Goal: Task Accomplishment & Management: Manage account settings

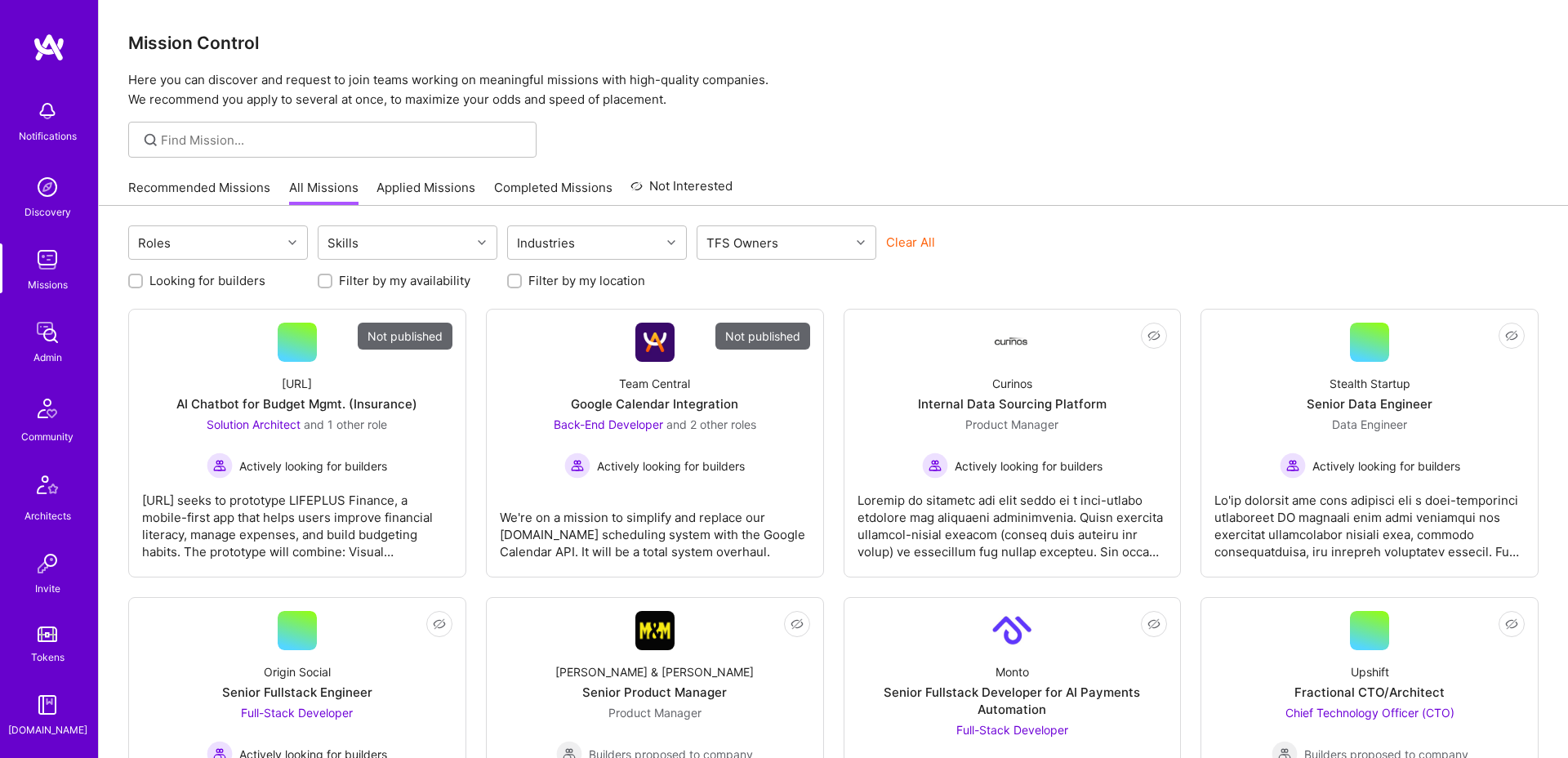
click at [462, 148] on div at bounding box center [333, 140] width 409 height 36
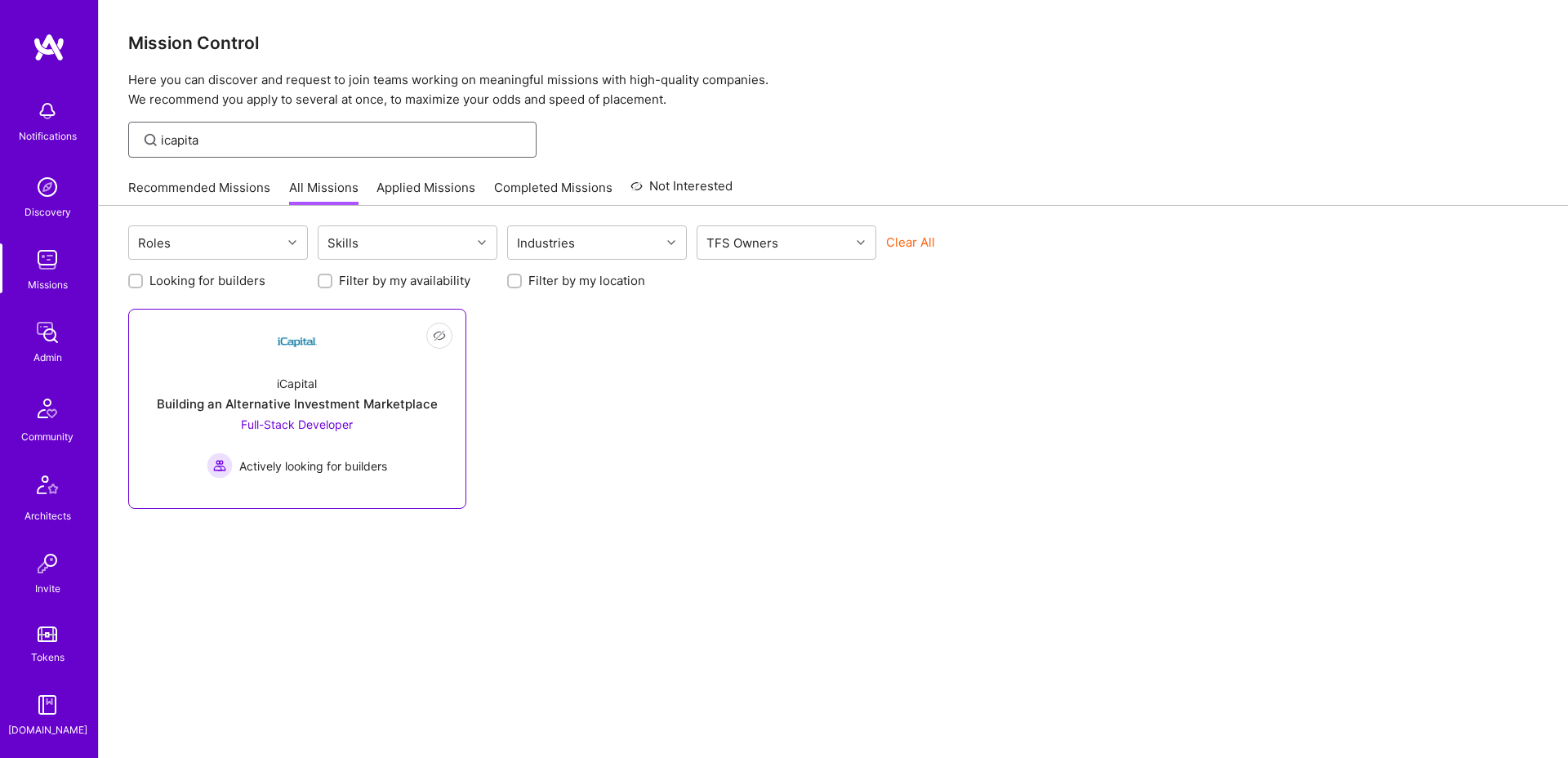
type input "icapita"
click at [331, 381] on div "iCapital Building an Alternative Investment Marketplace Full-Stack Developer Ac…" at bounding box center [298, 420] width 311 height 117
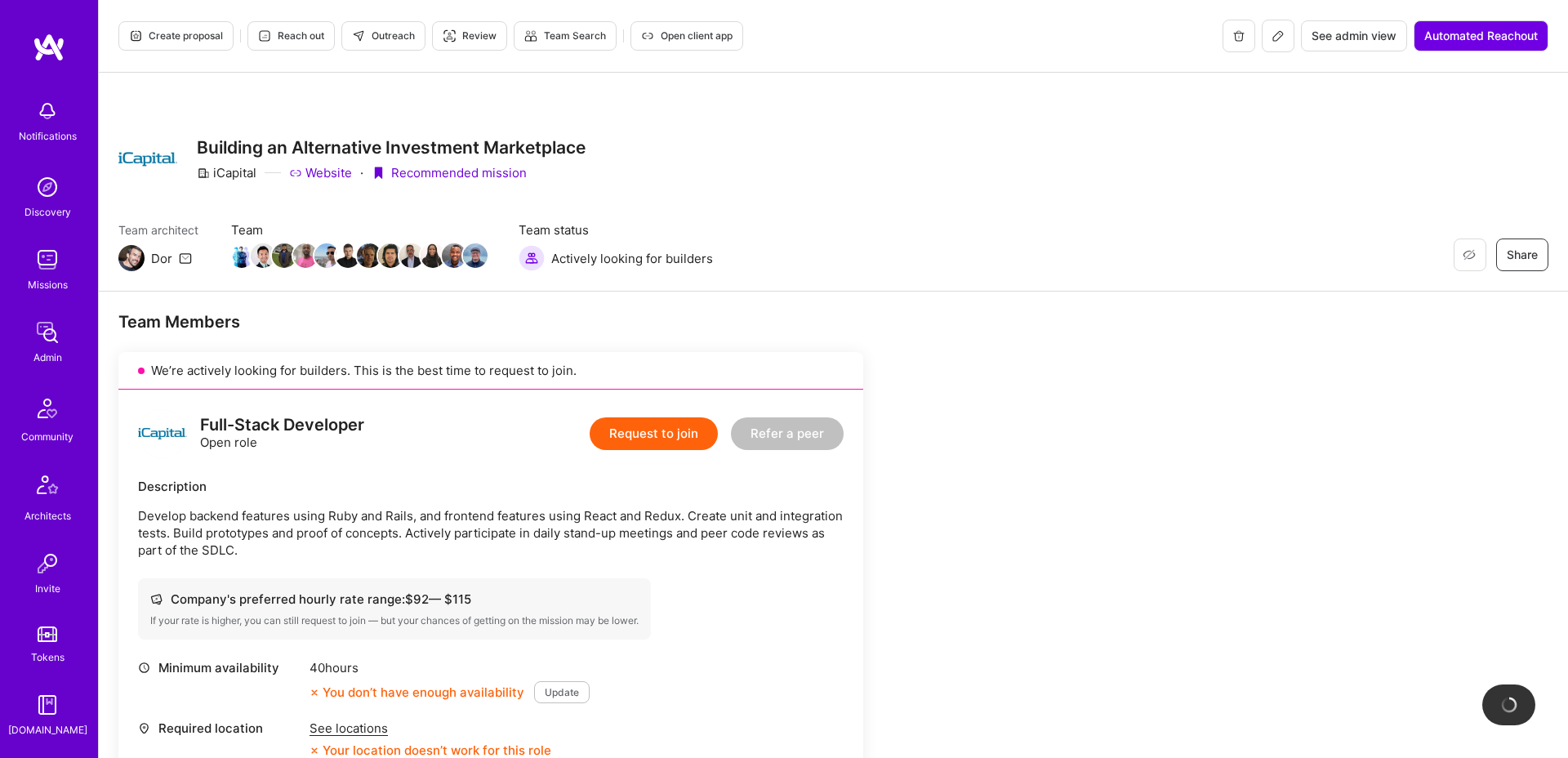
click at [1262, 39] on button at bounding box center [1278, 35] width 32 height 32
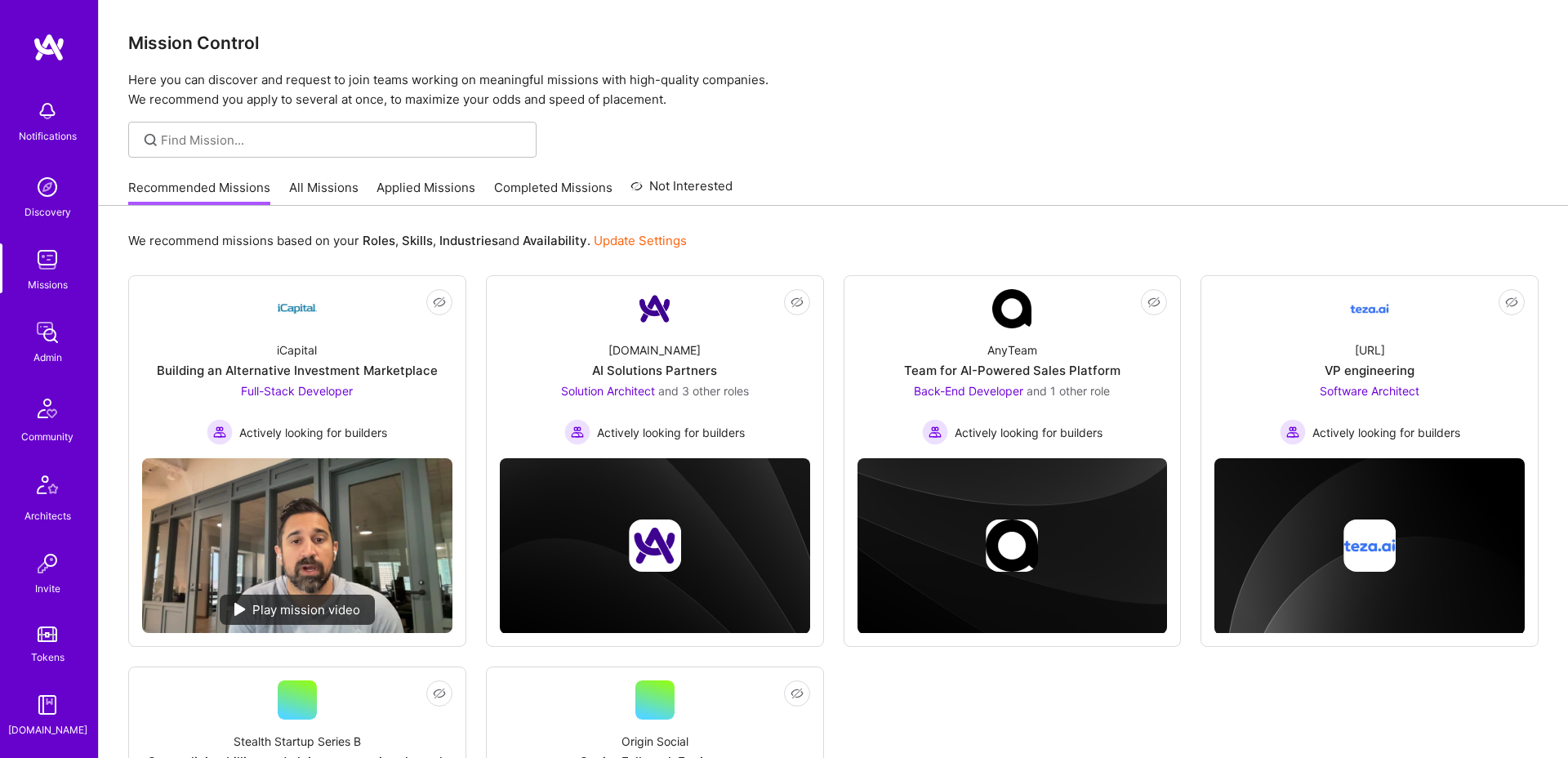
click at [336, 152] on div at bounding box center [333, 140] width 409 height 36
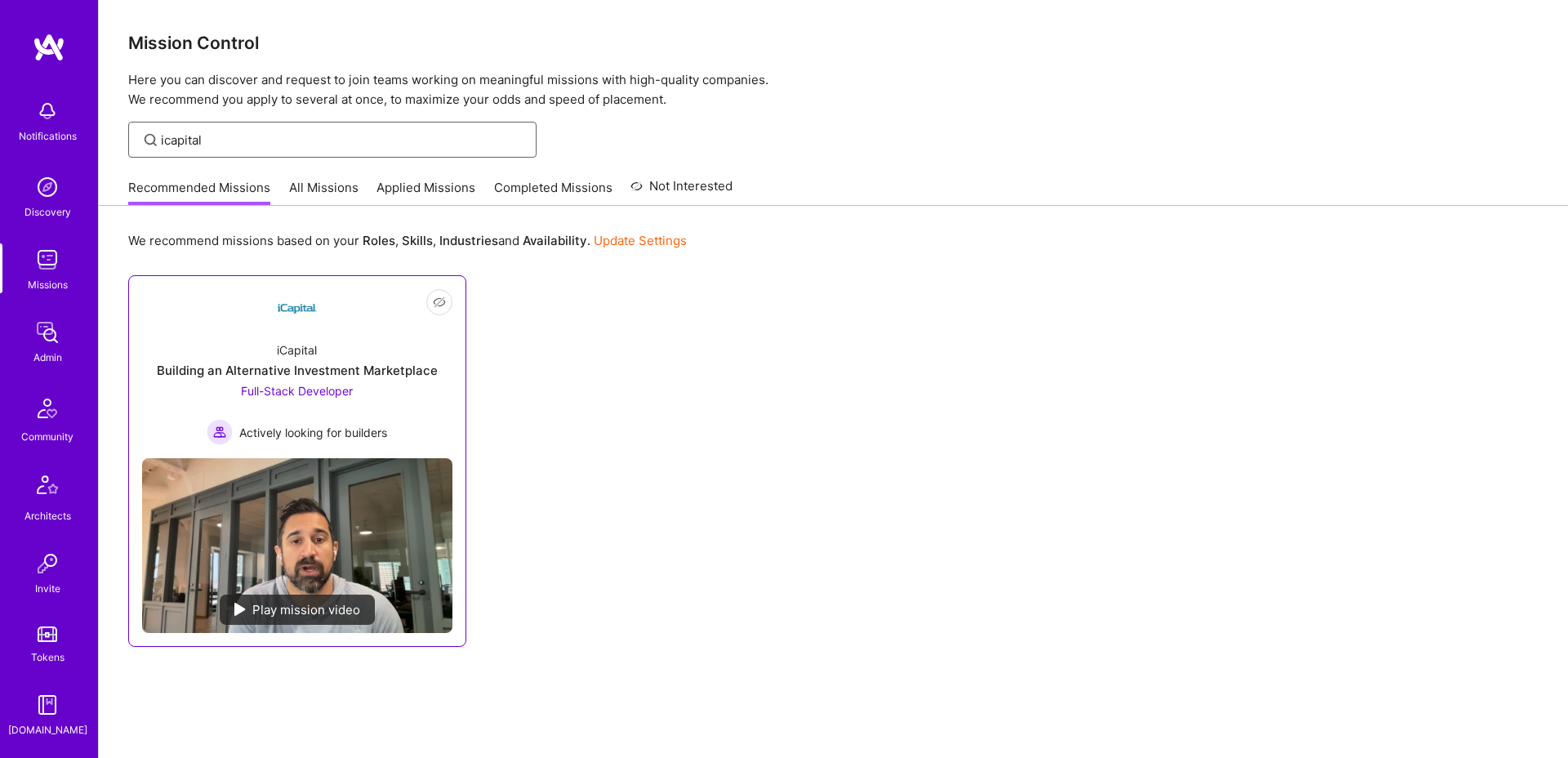
type input "icapital"
click at [253, 345] on div "iCapital Building an Alternative Investment Marketplace Full-Stack Developer Ac…" at bounding box center [298, 387] width 311 height 117
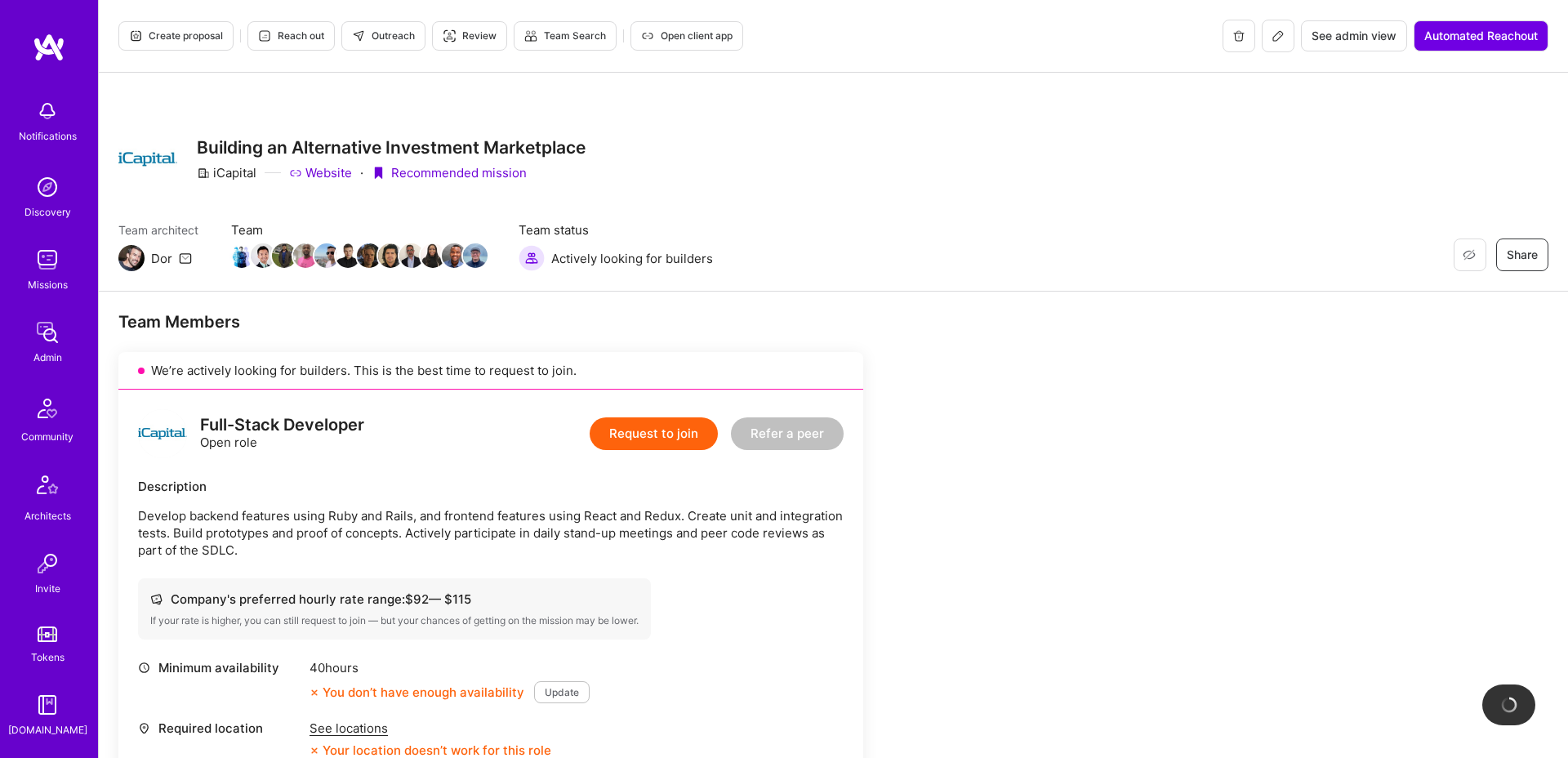
scroll to position [1, 0]
click at [1278, 27] on button at bounding box center [1278, 34] width 32 height 32
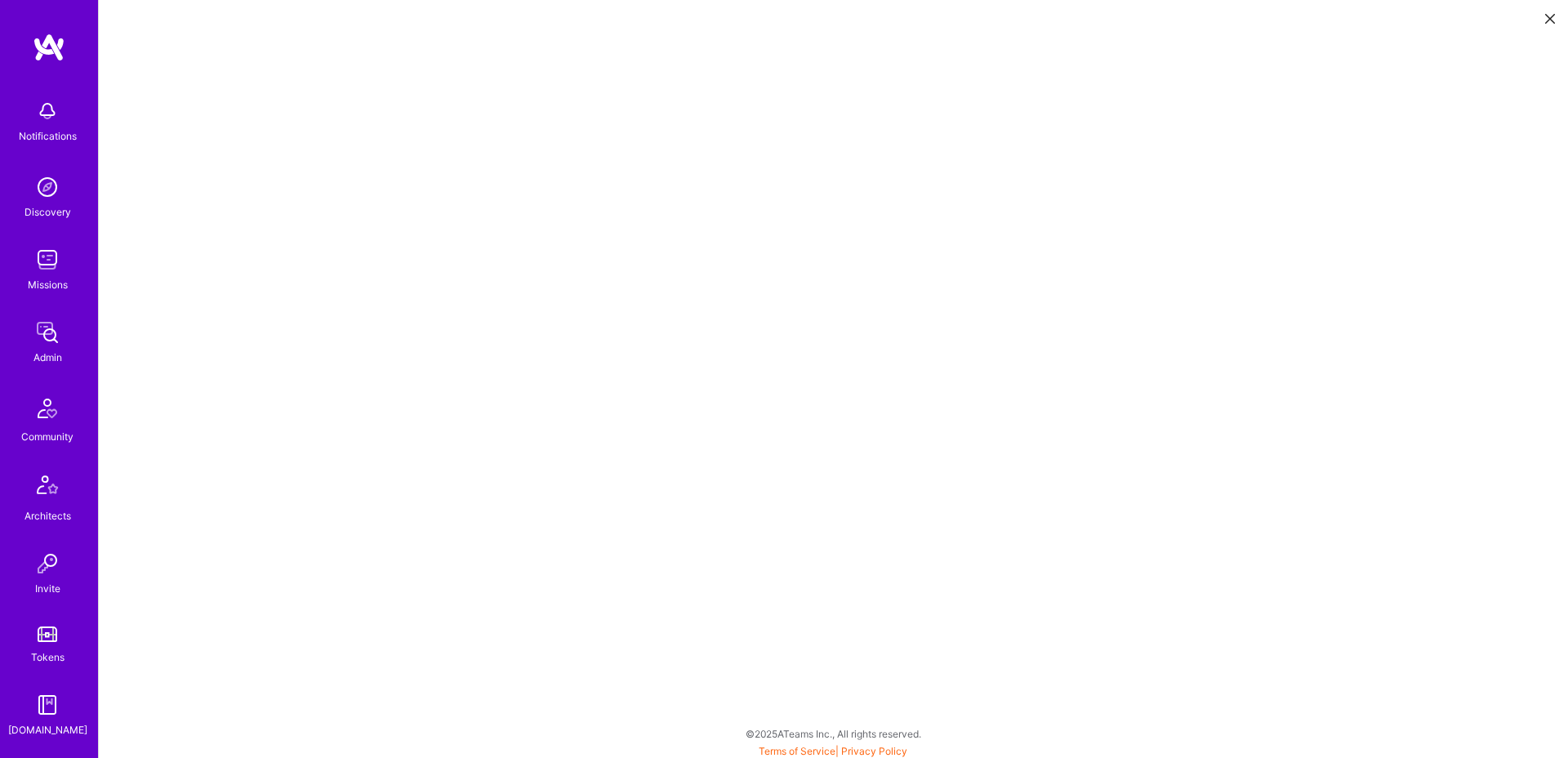
scroll to position [4, 0]
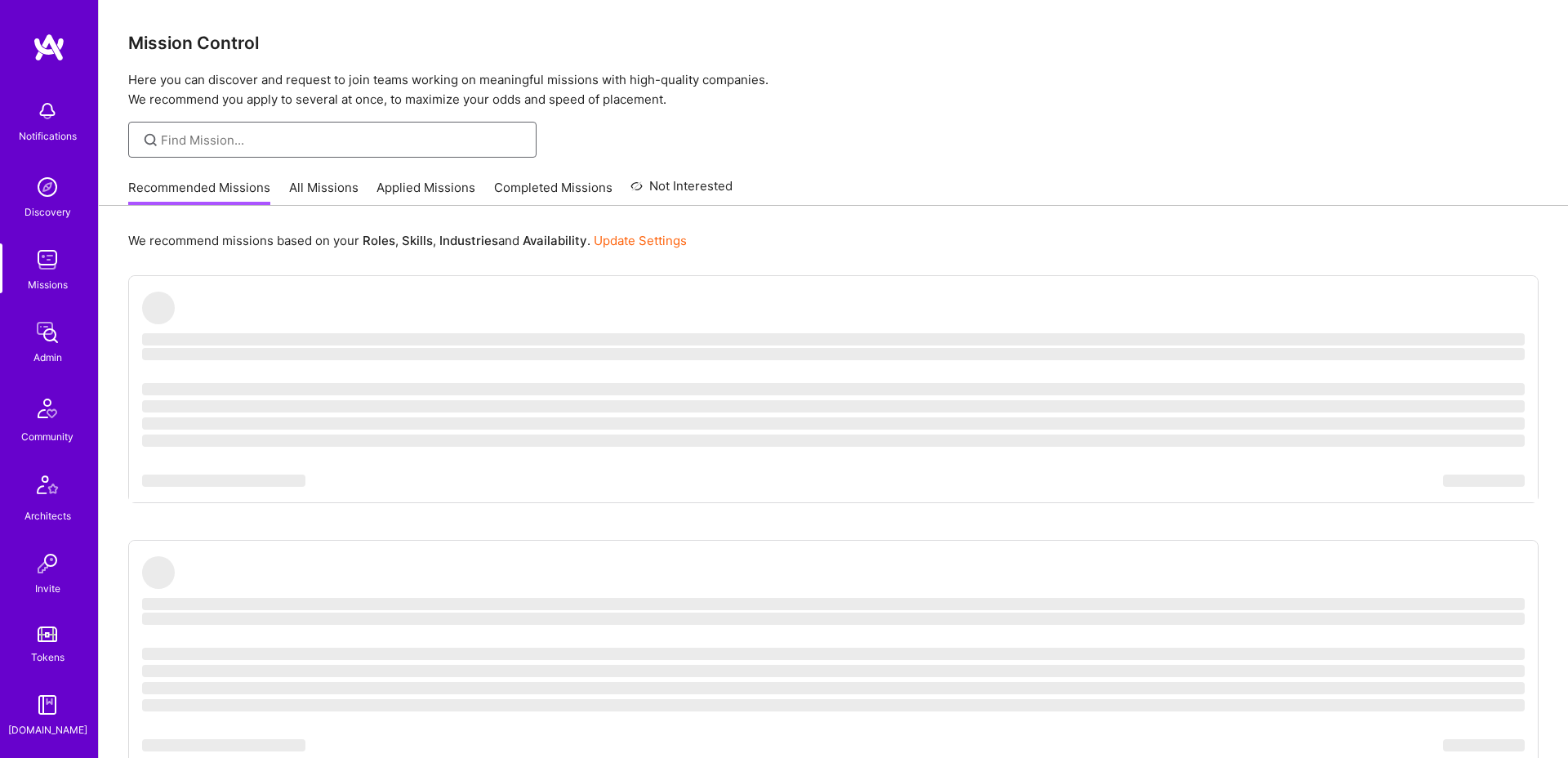
click at [313, 133] on input at bounding box center [342, 140] width 364 height 18
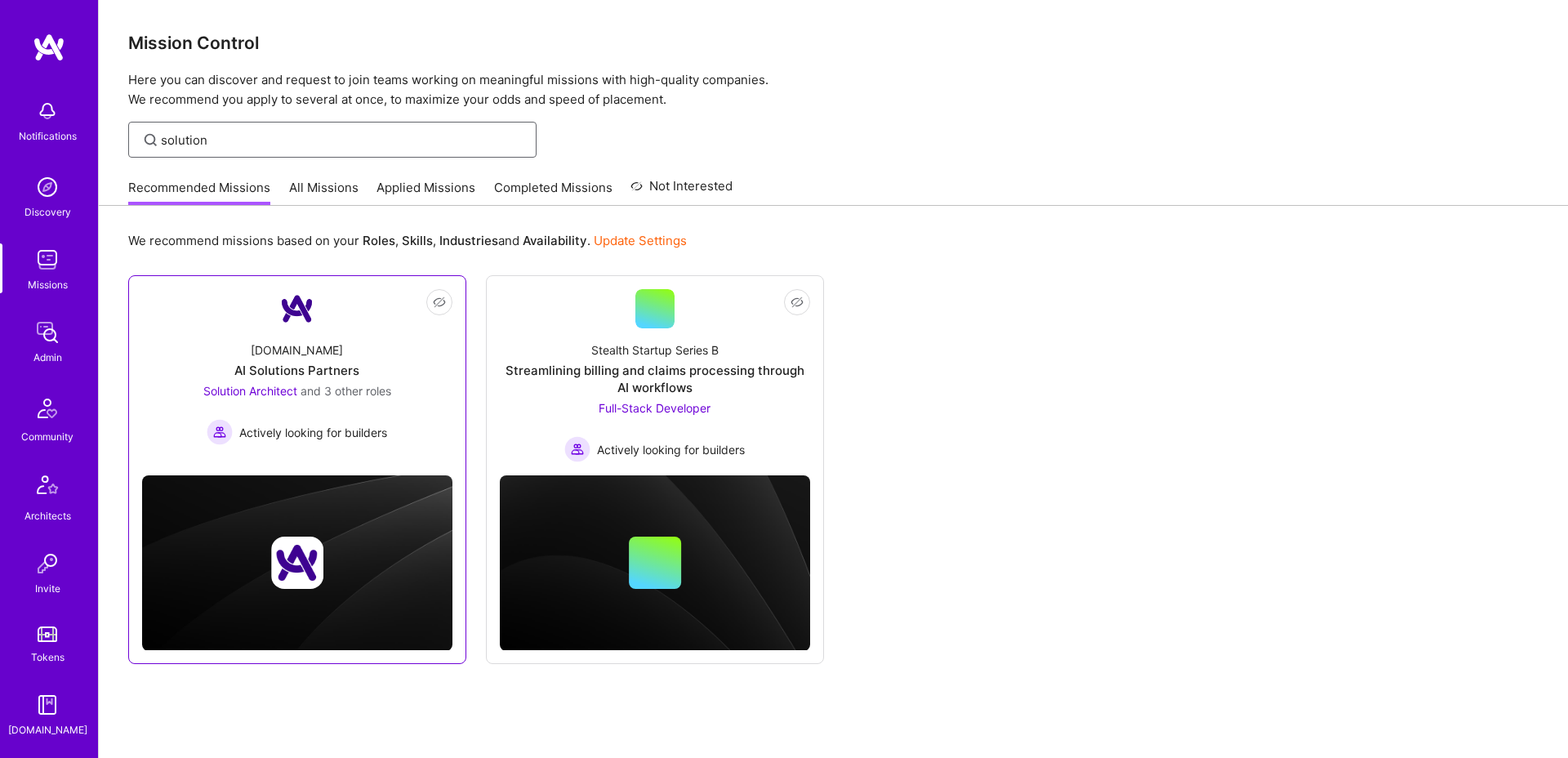
type input "solution"
click at [318, 292] on link "Not Interested [DOMAIN_NAME] AI Solutions Partners Solution Architect and 3 oth…" at bounding box center [298, 376] width 311 height 173
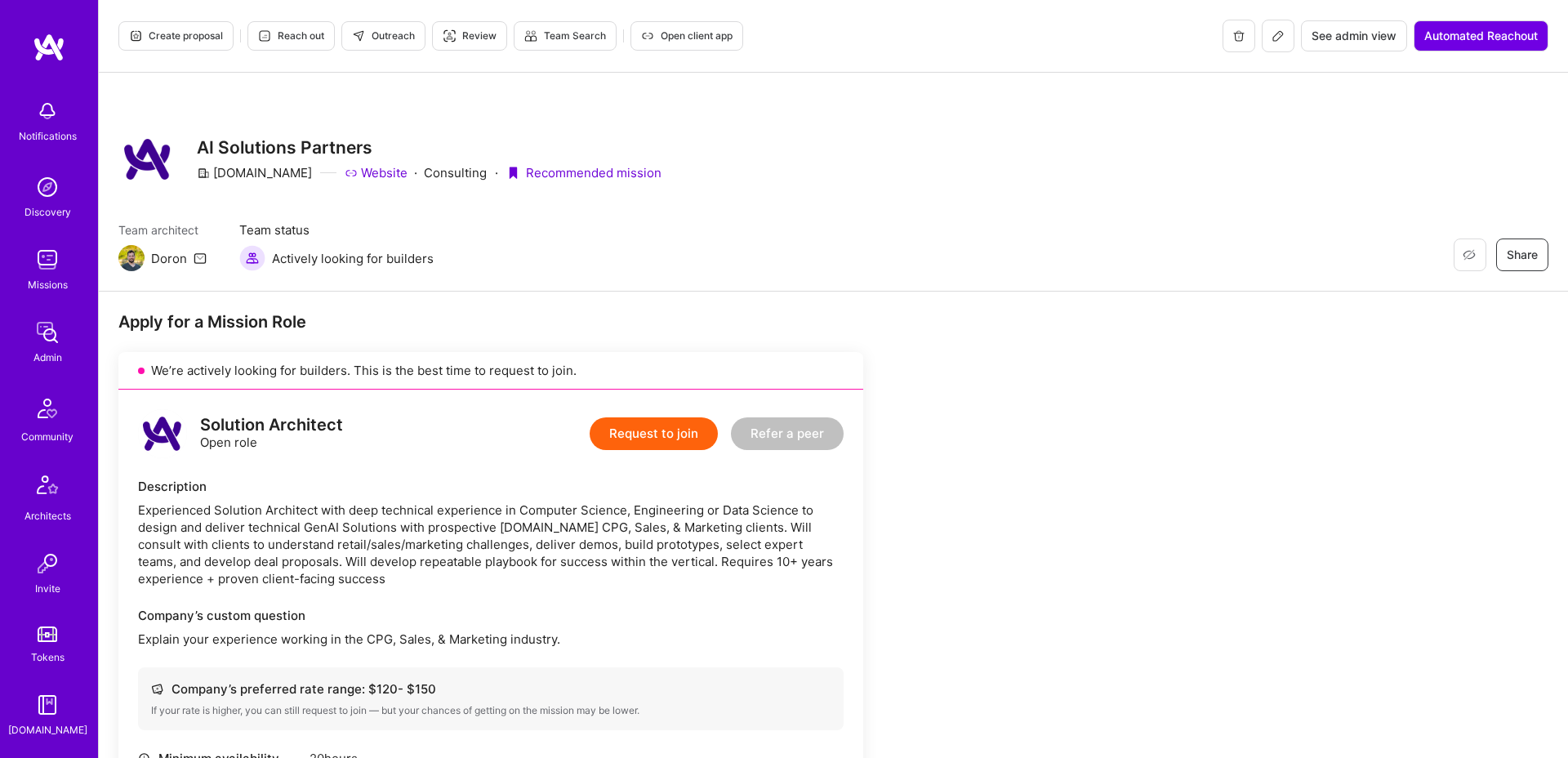
click at [1264, 45] on button at bounding box center [1278, 35] width 32 height 32
